Goal: Information Seeking & Learning: Learn about a topic

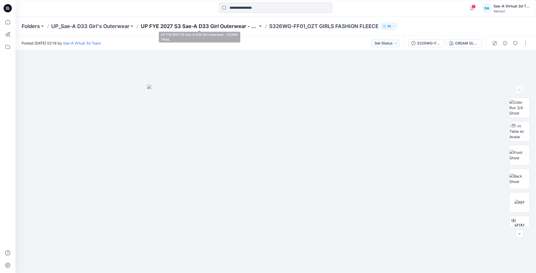
click at [227, 23] on p "UP FYE 2027 S3 Sae-A D33 Girl Outerwear - OZARK TRAIL" at bounding box center [199, 26] width 117 height 7
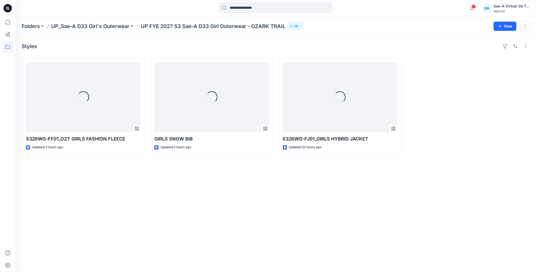
click at [11, 6] on icon at bounding box center [8, 8] width 8 height 8
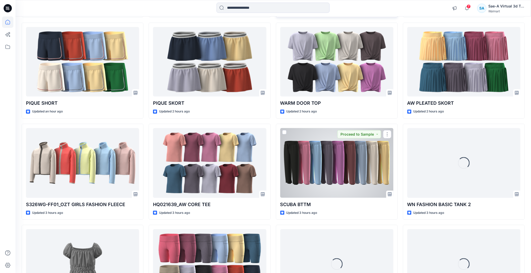
scroll to position [65, 0]
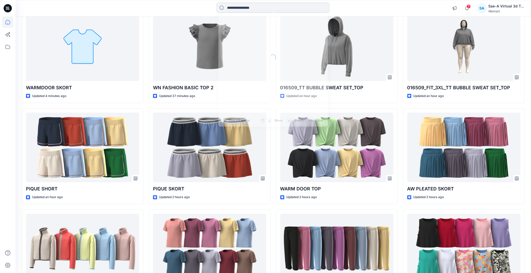
click at [234, 7] on input at bounding box center [273, 8] width 113 height 10
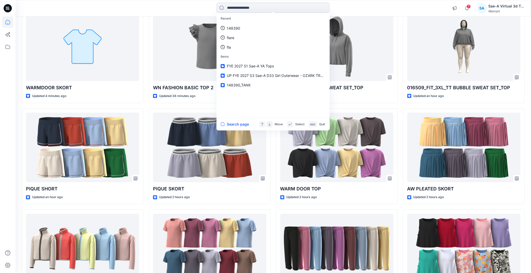
paste input "********"
type input "********"
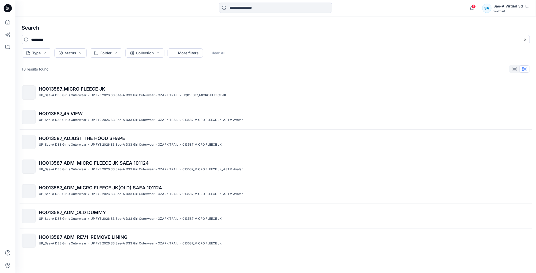
click at [62, 113] on span "HQ013587_45 VIEW" at bounding box center [61, 113] width 44 height 5
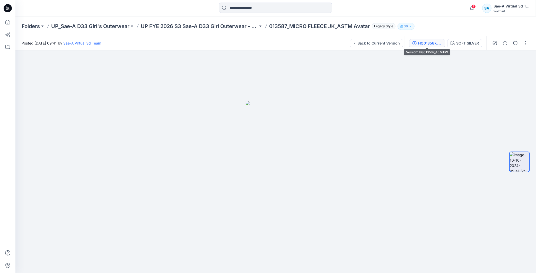
click at [428, 46] on button "HQ013587_45 VIEW" at bounding box center [427, 43] width 36 height 8
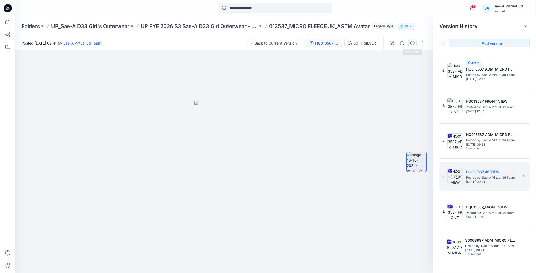
click at [413, 43] on icon "button" at bounding box center [412, 43] width 4 height 4
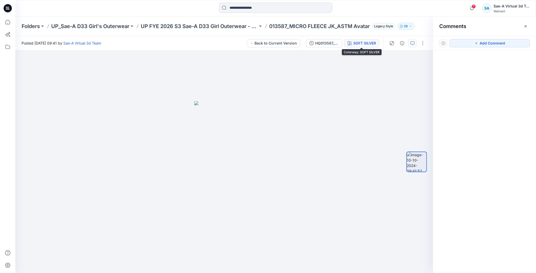
click at [359, 46] on div "SOFT SILVER" at bounding box center [364, 43] width 23 height 6
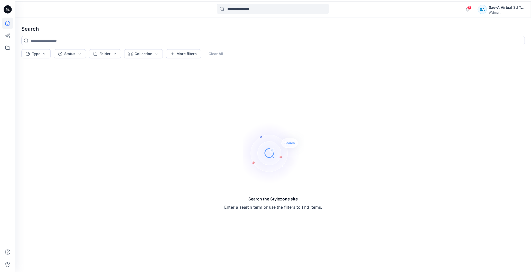
scroll to position [65, 0]
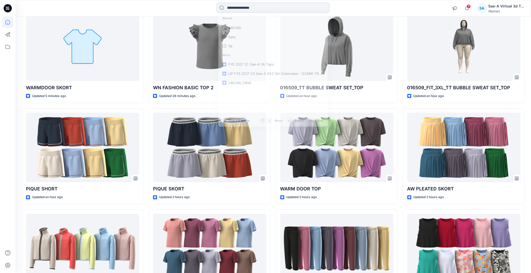
click at [243, 3] on input at bounding box center [273, 8] width 113 height 10
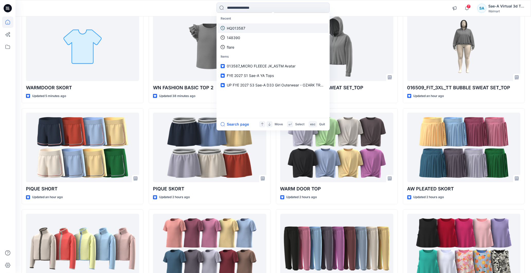
click at [246, 26] on link "HQ013587" at bounding box center [273, 28] width 111 height 10
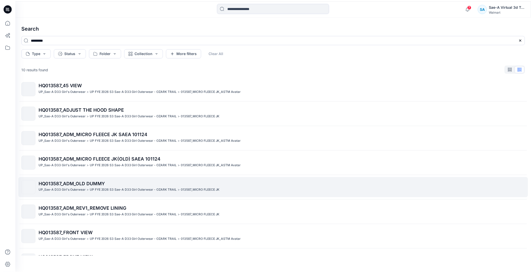
scroll to position [71, 0]
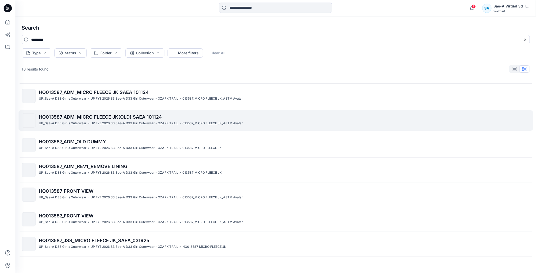
click at [152, 120] on div "HQ013587_ADM_MICRO FLEECE JK(OLD) SAEA 101124 UP_Sae-A D33 Girl's Outerwear > U…" at bounding box center [284, 120] width 490 height 14
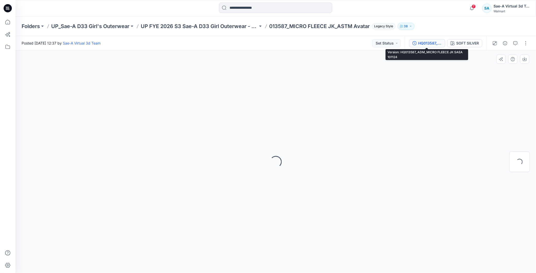
click at [434, 42] on div "HQ013587_ADM_MICRO FLEECE JK SAEA 101124" at bounding box center [430, 43] width 24 height 6
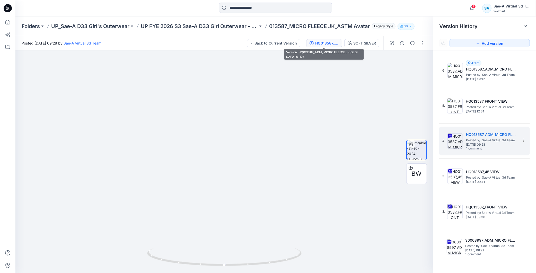
click at [11, 9] on icon at bounding box center [8, 8] width 8 height 8
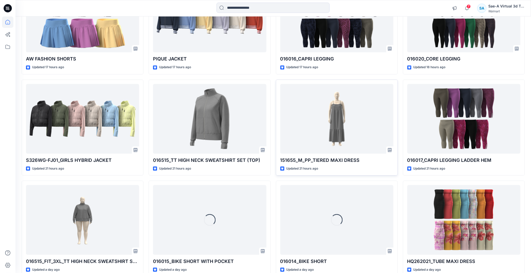
scroll to position [643, 0]
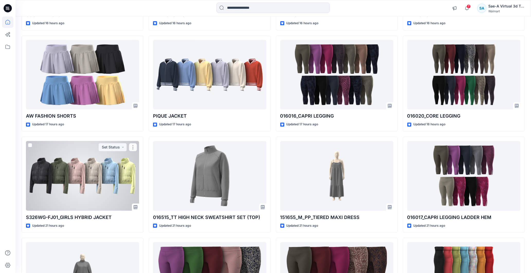
drag, startPoint x: 91, startPoint y: 171, endPoint x: 294, endPoint y: 97, distance: 216.0
click at [91, 171] on div at bounding box center [82, 176] width 113 height 70
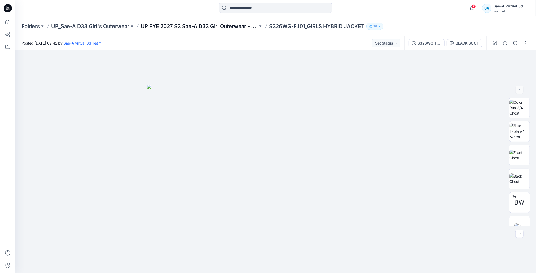
click at [243, 26] on p "UP FYE 2027 S3 Sae-A D33 Girl Outerwear - OZARK TRAIL" at bounding box center [199, 26] width 117 height 7
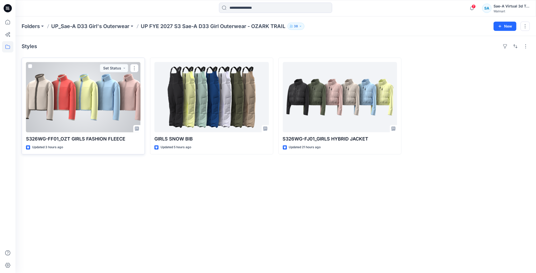
click at [102, 104] on div at bounding box center [83, 97] width 114 height 70
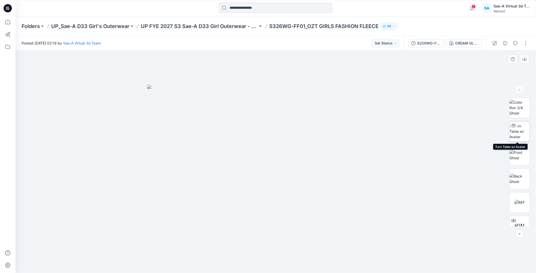
click at [520, 131] on img at bounding box center [519, 131] width 20 height 16
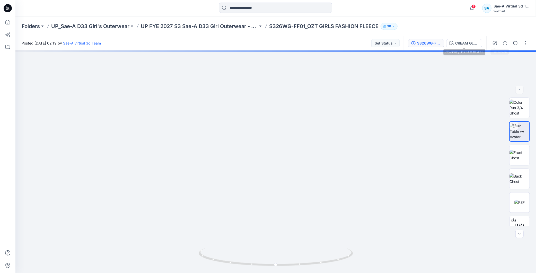
click at [431, 45] on div "S326WG-FF01_FULL COLORWAYS" at bounding box center [429, 43] width 24 height 6
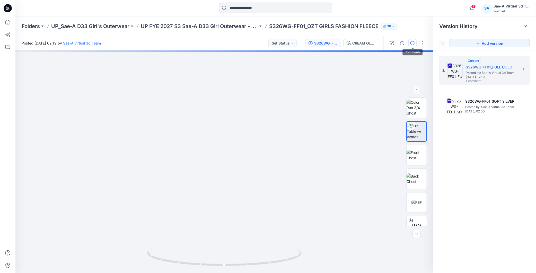
click at [408, 40] on button "button" at bounding box center [412, 43] width 8 height 8
